Goal: Task Accomplishment & Management: Complete application form

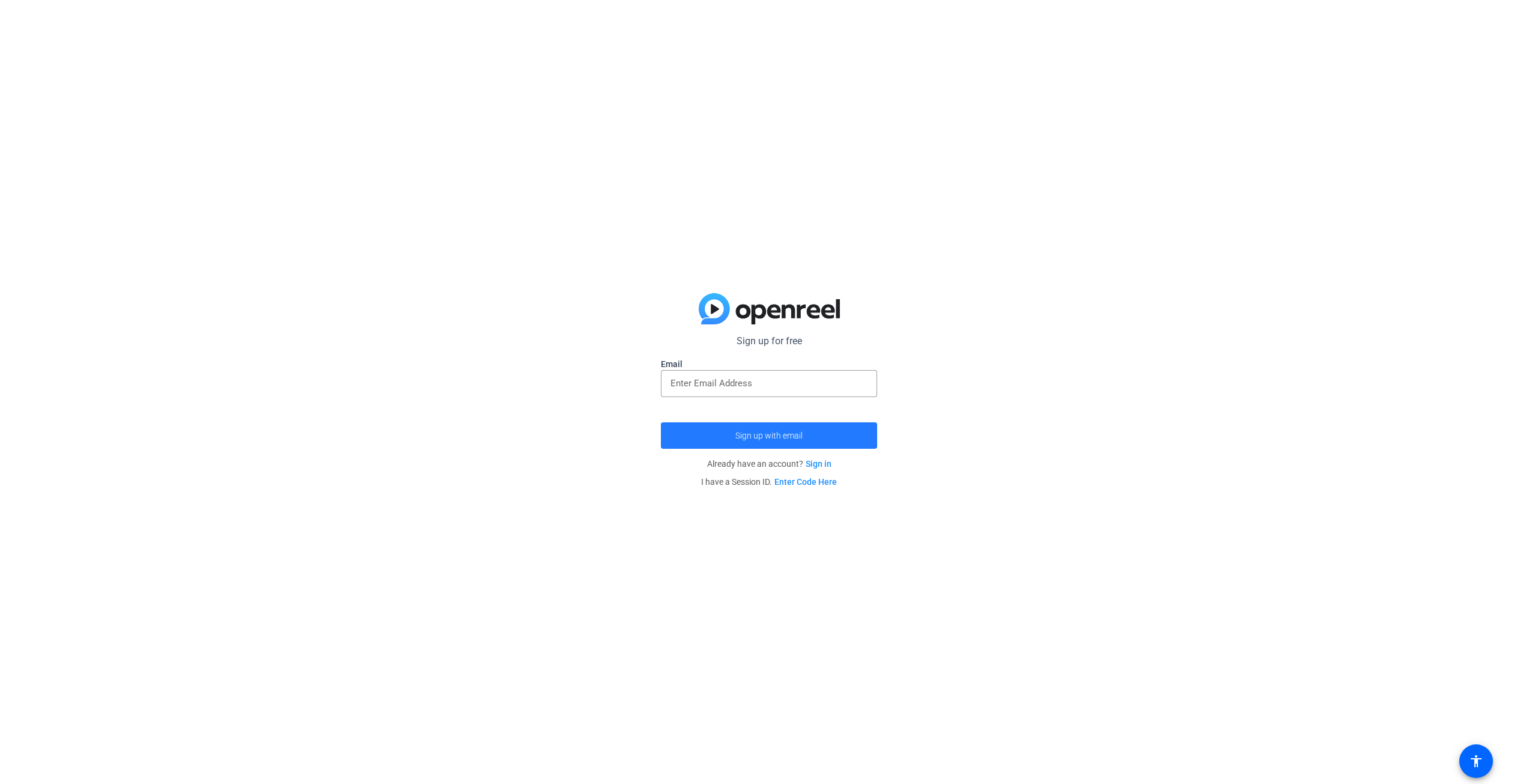
click at [757, 436] on span "Sign up with email" at bounding box center [769, 436] width 67 height 0
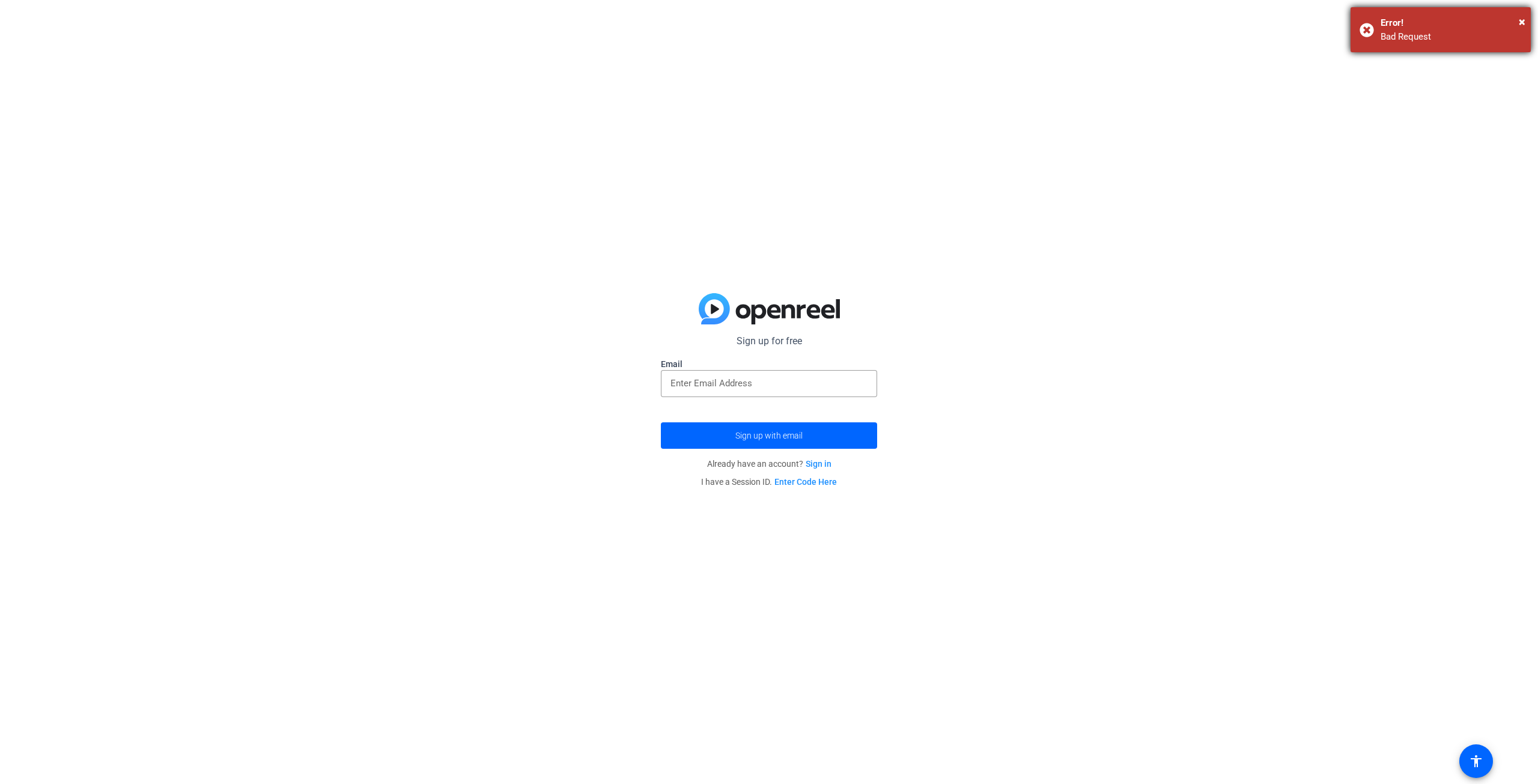
click at [1516, 21] on div "Error!" at bounding box center [1451, 23] width 141 height 14
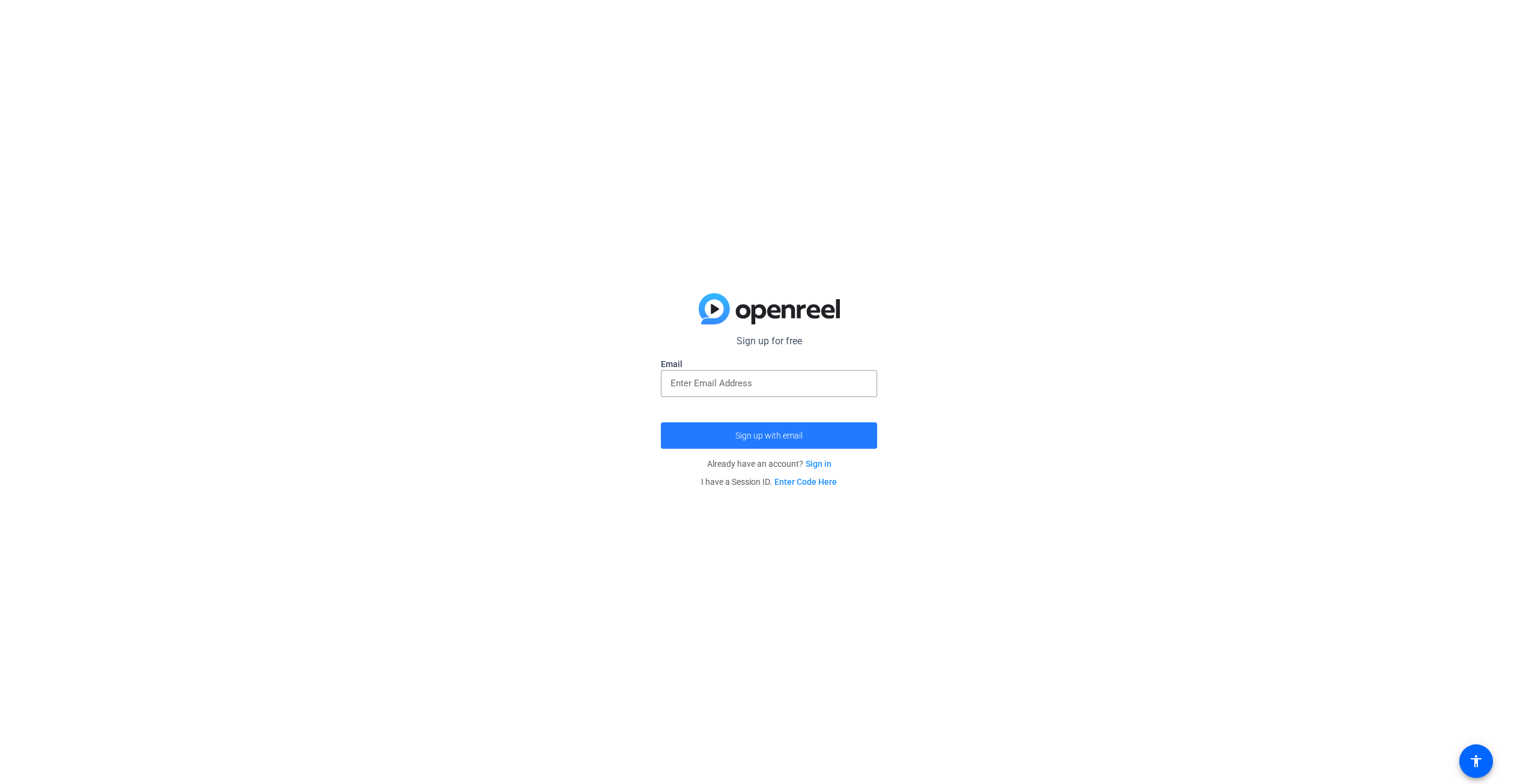
click at [778, 436] on span "Sign up with email" at bounding box center [769, 436] width 67 height 0
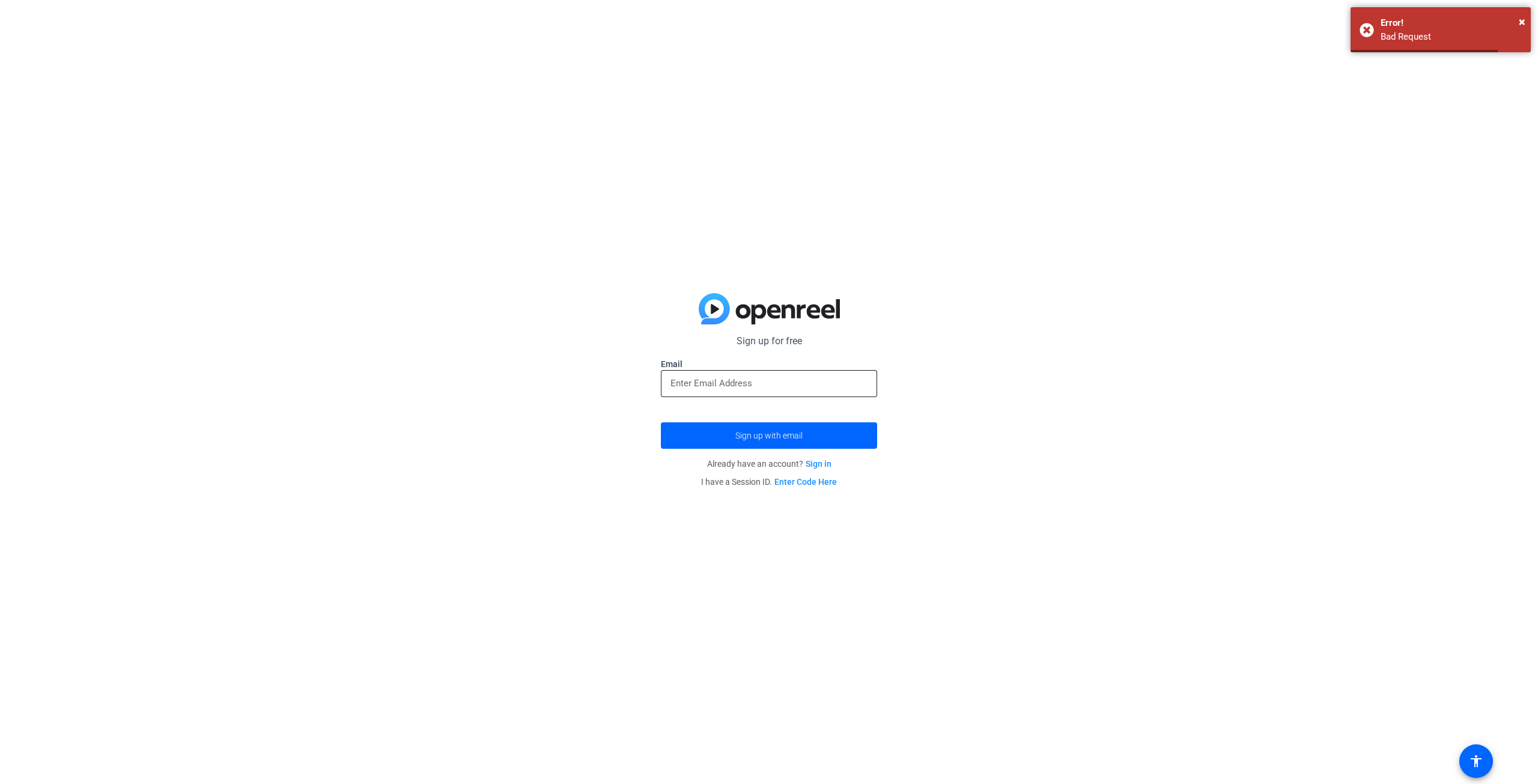
drag, startPoint x: 788, startPoint y: 374, endPoint x: 786, endPoint y: 380, distance: 6.3
click at [788, 378] on div at bounding box center [769, 383] width 197 height 27
click at [786, 383] on input "email" at bounding box center [769, 383] width 197 height 14
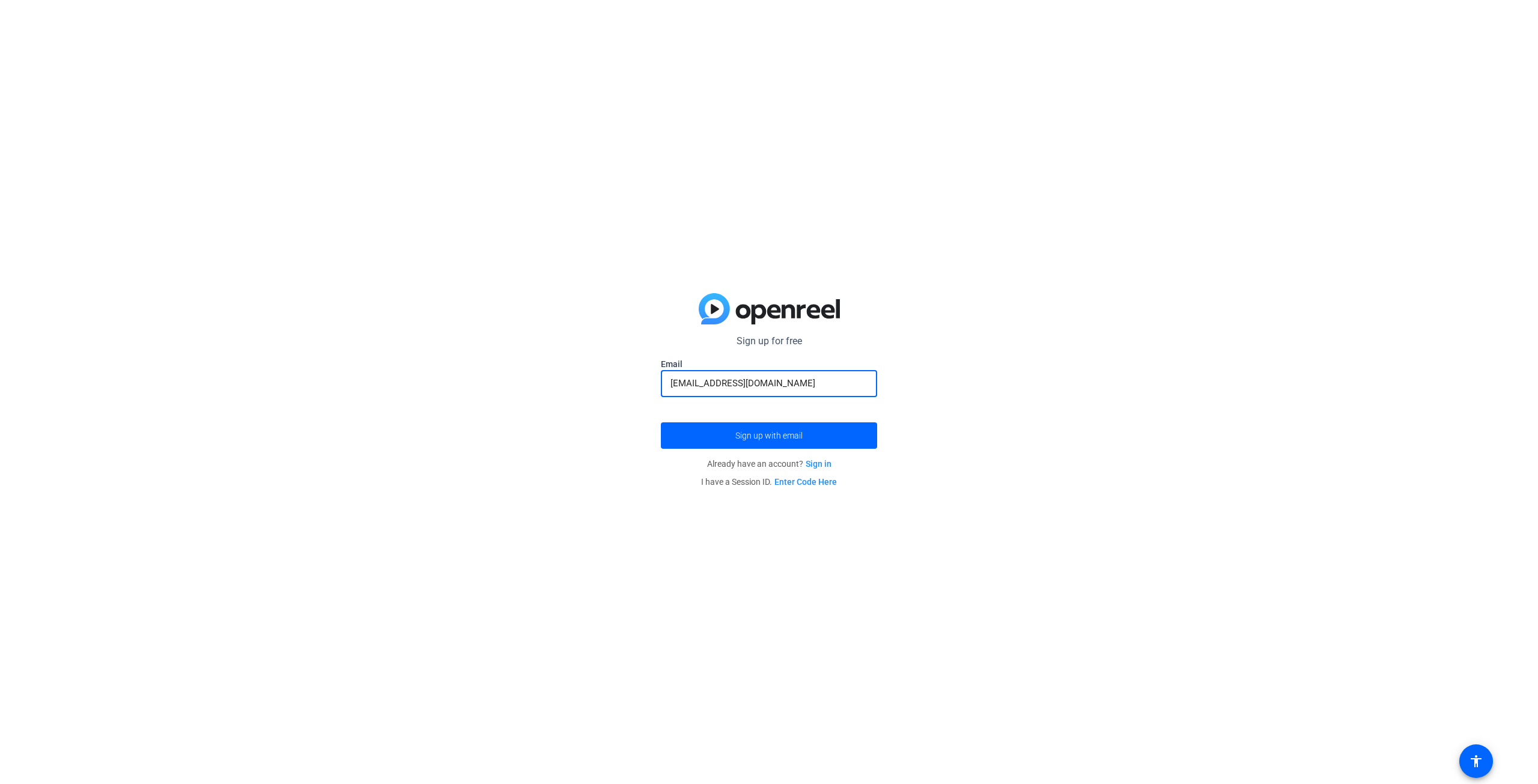
click at [661, 422] on button "Sign up with email" at bounding box center [769, 436] width 216 height 26
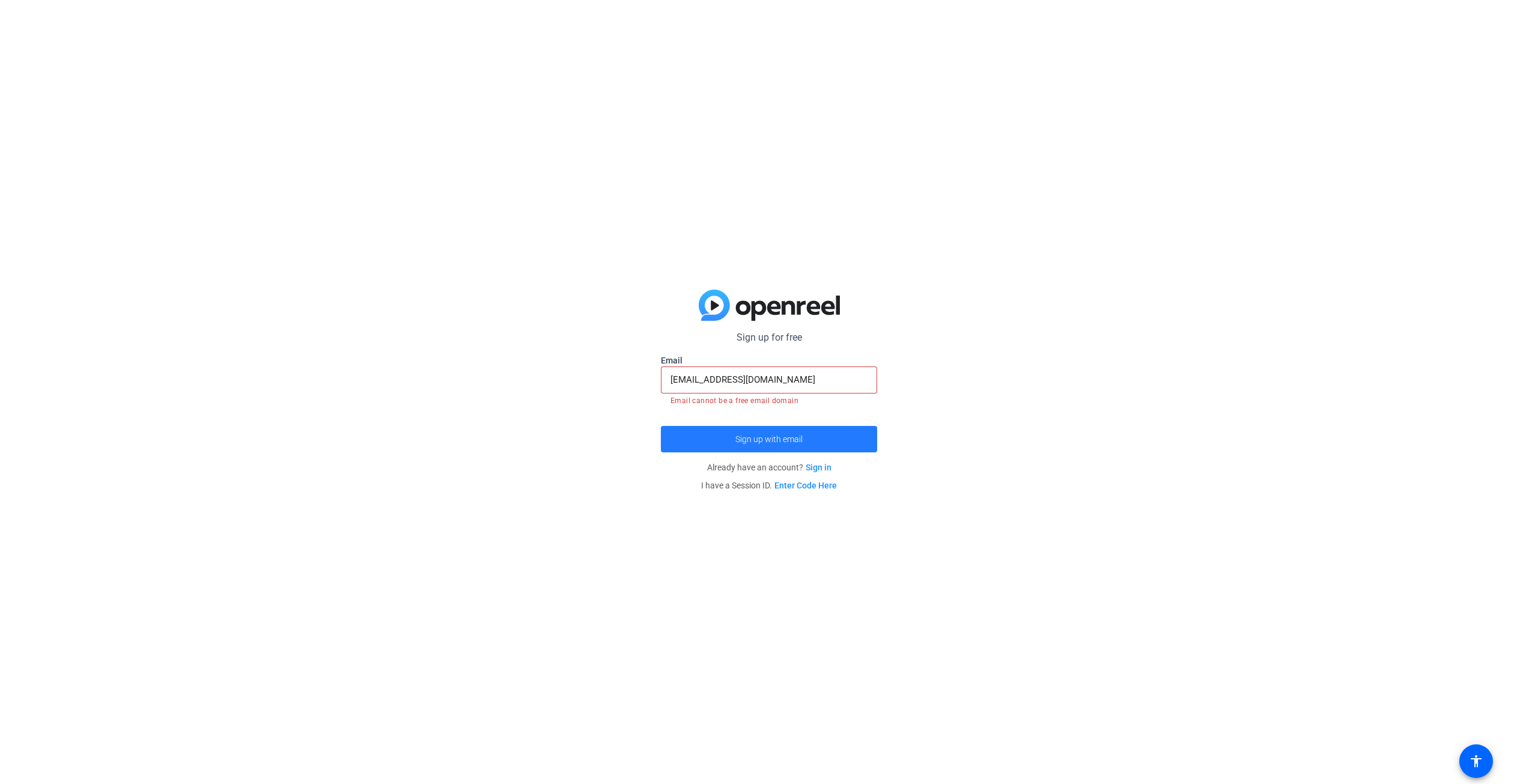
click at [738, 448] on span "submit" at bounding box center [769, 439] width 216 height 29
click at [746, 439] on span "Sign up with email" at bounding box center [769, 439] width 67 height 0
click at [789, 383] on input "[EMAIL_ADDRESS][DOMAIN_NAME]" at bounding box center [769, 380] width 197 height 14
click at [677, 378] on input "[EMAIL_ADDRESS][DOMAIN_NAME]" at bounding box center [769, 380] width 197 height 14
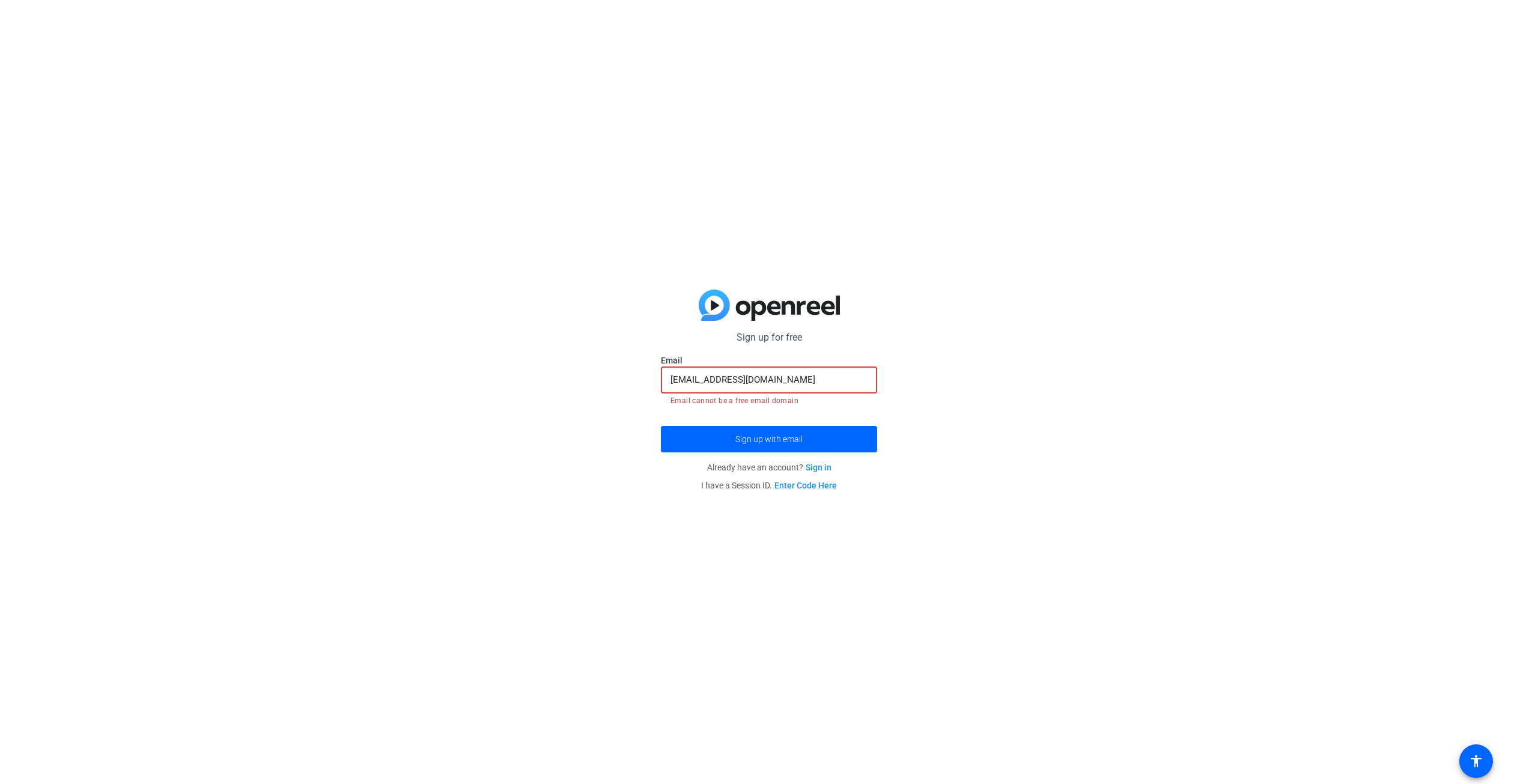
click at [675, 378] on input "[EMAIL_ADDRESS][DOMAIN_NAME]" at bounding box center [769, 380] width 197 height 14
click at [767, 341] on p "Sign up for free" at bounding box center [769, 338] width 216 height 14
click at [673, 378] on input "[EMAIL_ADDRESS][DOMAIN_NAME]" at bounding box center [769, 380] width 197 height 14
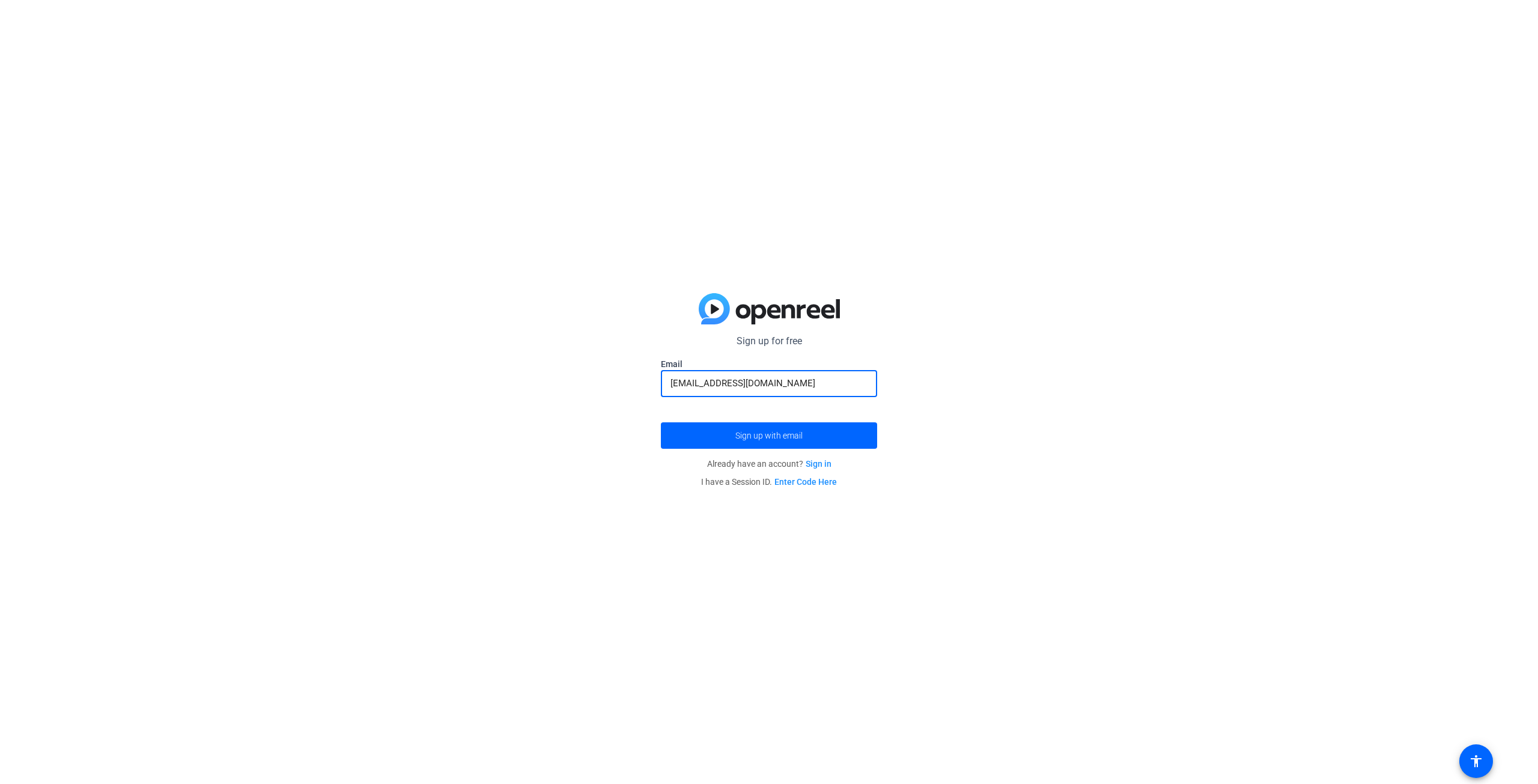
type input "[EMAIL_ADDRESS][DOMAIN_NAME]"
click at [661, 422] on button "Sign up with email" at bounding box center [769, 436] width 216 height 26
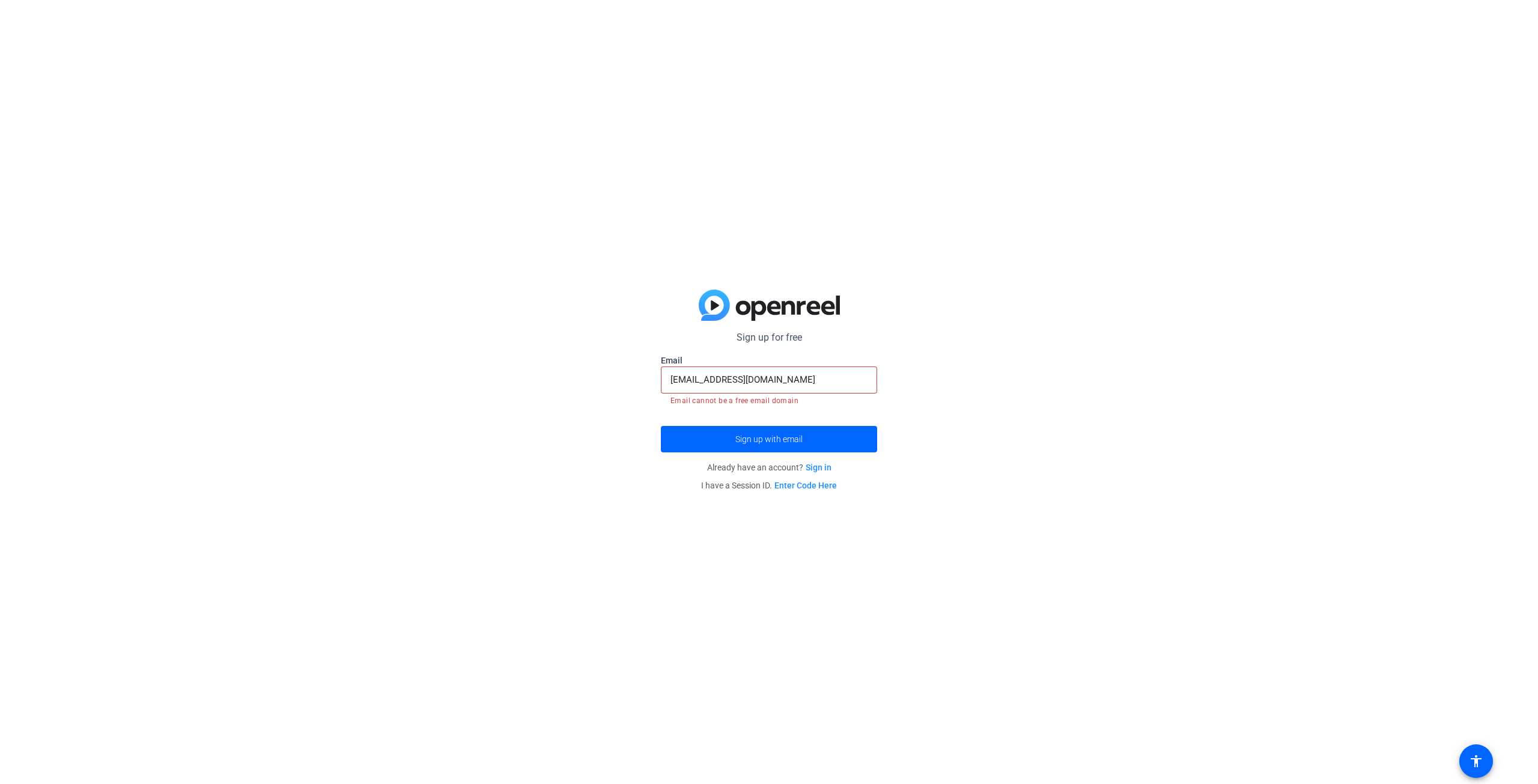
click at [812, 463] on link "Sign in" at bounding box center [818, 467] width 26 height 10
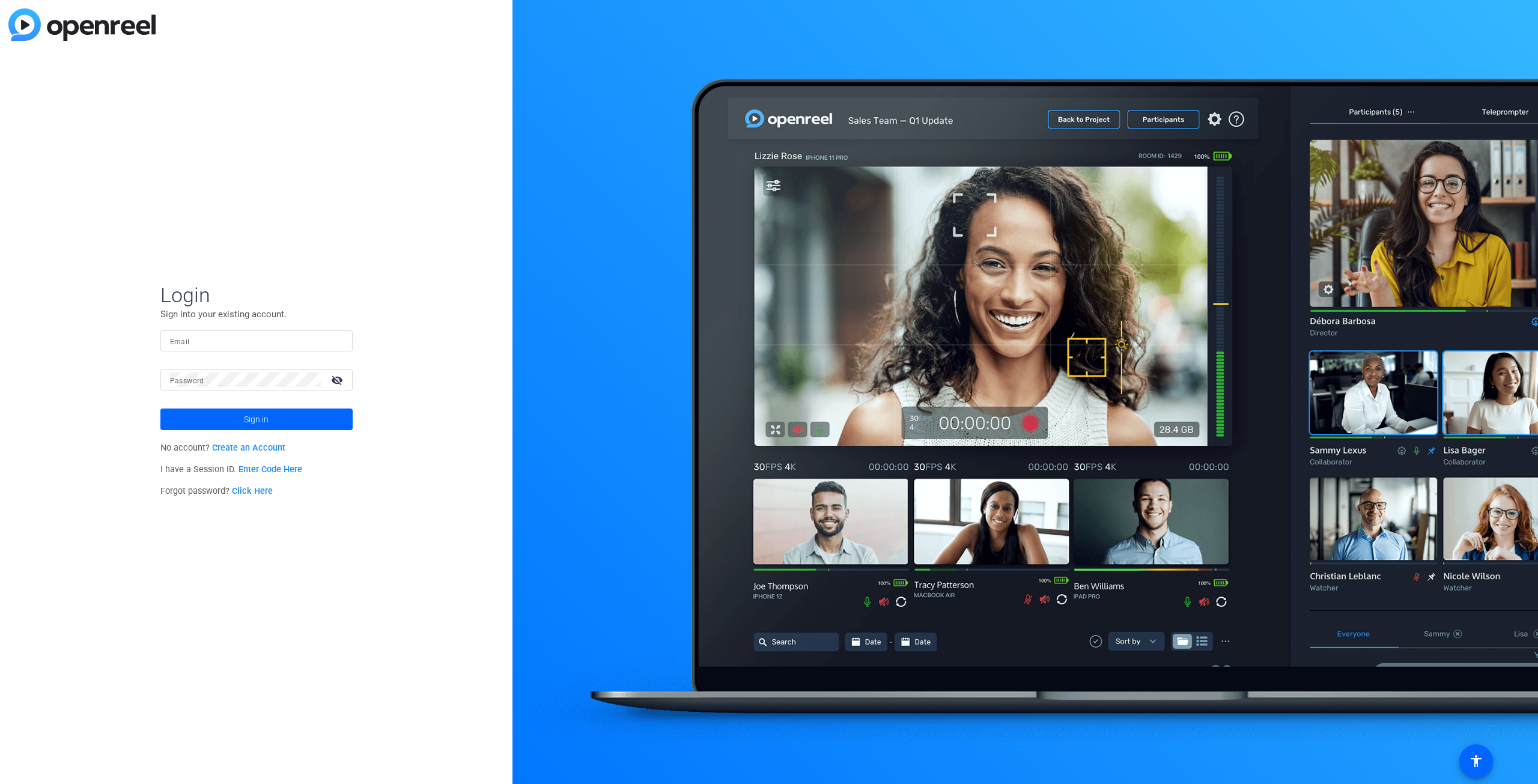
click at [263, 450] on link "Create an Account" at bounding box center [249, 448] width 73 height 10
